Goal: Information Seeking & Learning: Learn about a topic

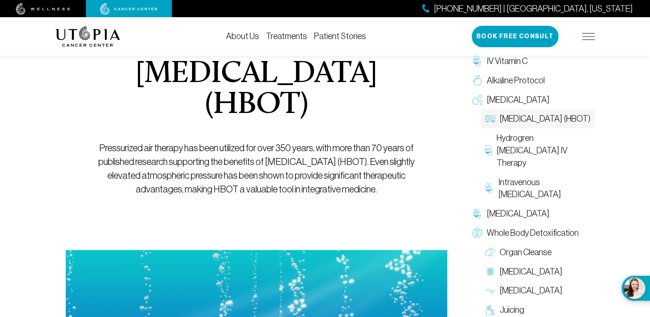
scroll to position [86, 0]
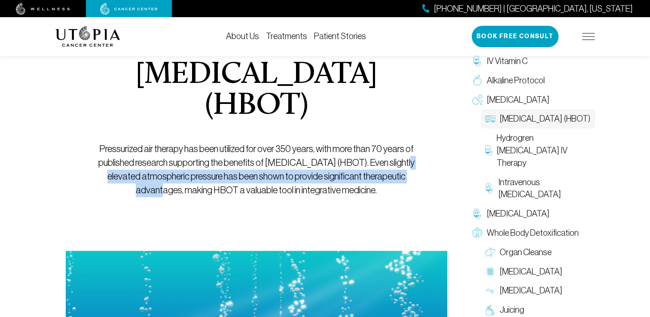
drag, startPoint x: 405, startPoint y: 163, endPoint x: 404, endPoint y: 171, distance: 8.3
click at [404, 171] on p "Pressurized air therapy has been utilized for over 350 years, with more than 70…" at bounding box center [256, 169] width 342 height 55
drag, startPoint x: 404, startPoint y: 171, endPoint x: 325, endPoint y: 183, distance: 79.8
click at [325, 183] on p "Pressurized air therapy has been utilized for over 350 years, with more than 70…" at bounding box center [256, 169] width 342 height 55
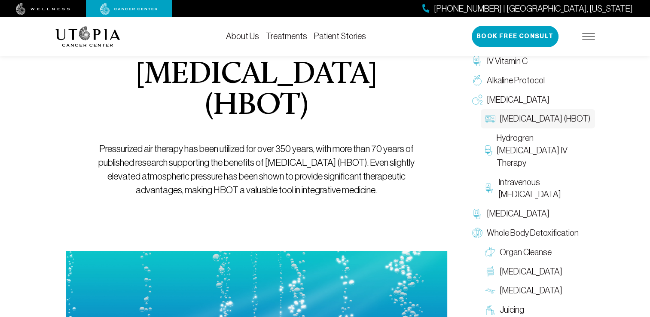
click at [388, 163] on p "Pressurized air therapy has been utilized for over 350 years, with more than 70…" at bounding box center [256, 169] width 342 height 55
drag, startPoint x: 244, startPoint y: 176, endPoint x: 259, endPoint y: 175, distance: 15.5
click at [259, 175] on p "Pressurized air therapy has been utilized for over 350 years, with more than 70…" at bounding box center [256, 169] width 342 height 55
click at [55, 181] on div "[MEDICAL_DATA] (HBOT) Pressurized air therapy has been utilized for over 350 ye…" at bounding box center [256, 213] width 402 height 521
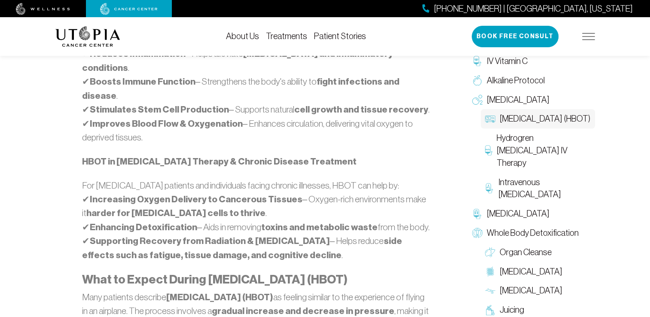
scroll to position [730, 0]
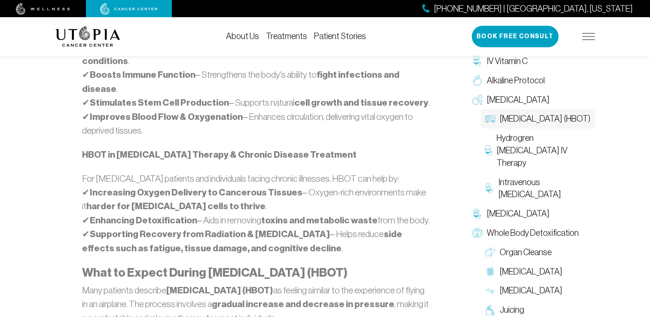
drag, startPoint x: 54, startPoint y: 175, endPoint x: 56, endPoint y: 168, distance: 7.2
click at [54, 175] on div "[MEDICAL_DATA] (HBOT) Pressurized air therapy has been utilized for over 350 ye…" at bounding box center [256, 92] width 412 height 1567
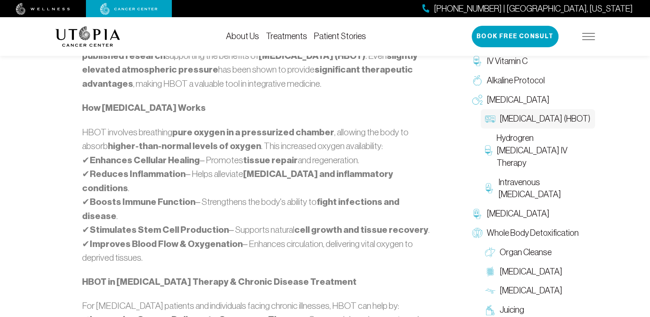
scroll to position [601, 0]
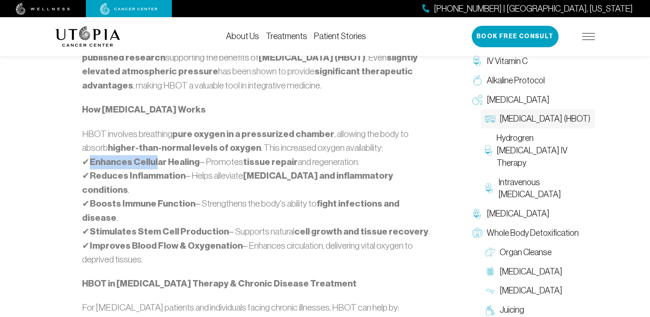
drag, startPoint x: 90, startPoint y: 155, endPoint x: 155, endPoint y: 159, distance: 64.5
click at [155, 159] on strong "Enhances Cellular Healing" at bounding box center [145, 161] width 110 height 11
drag, startPoint x: 155, startPoint y: 159, endPoint x: 152, endPoint y: 190, distance: 31.0
click at [152, 198] on strong "Boosts Immune Function" at bounding box center [143, 203] width 106 height 11
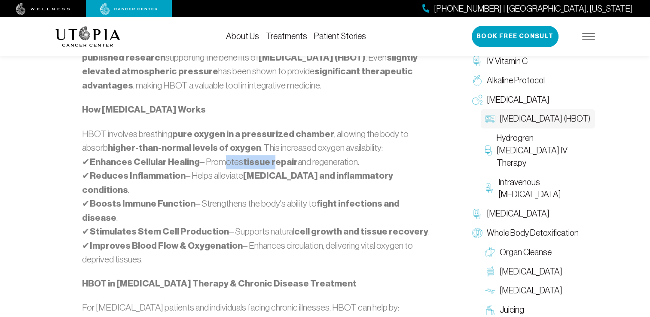
drag, startPoint x: 216, startPoint y: 159, endPoint x: 269, endPoint y: 159, distance: 52.8
click at [269, 159] on p "HBOT involves breathing pure oxygen in a pressurized chamber , allowing the bod…" at bounding box center [256, 196] width 349 height 139
